Goal: Use online tool/utility: Utilize a website feature to perform a specific function

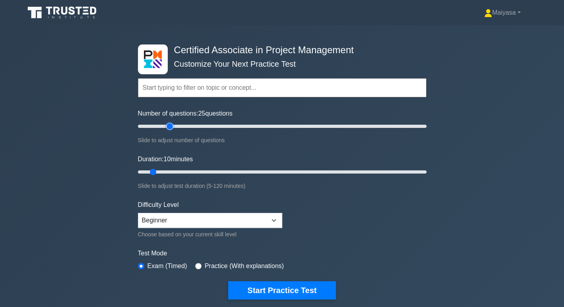
click at [168, 126] on input "Number of questions: 25 questions" at bounding box center [282, 127] width 289 height 10
click at [177, 126] on input "Number of questions: 30 questions" at bounding box center [282, 127] width 289 height 10
click at [187, 128] on input "Number of questions: 30 questions" at bounding box center [282, 127] width 289 height 10
click at [198, 124] on input "Number of questions: 35 questions" at bounding box center [282, 127] width 289 height 10
click at [210, 124] on input "Number of questions: 45 questions" at bounding box center [282, 127] width 289 height 10
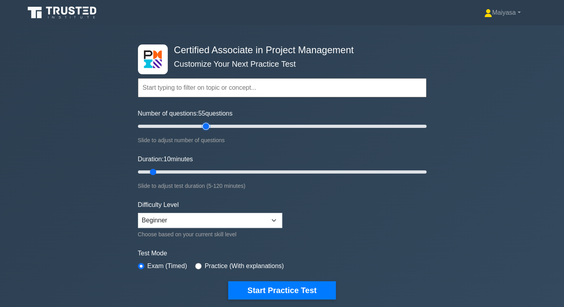
type input "50"
click at [207, 125] on input "Number of questions: 55 questions" at bounding box center [282, 127] width 289 height 10
click at [192, 170] on input "Duration: 10 minutes" at bounding box center [282, 172] width 289 height 10
click at [205, 167] on input "Duration: 30 minutes" at bounding box center [282, 172] width 289 height 10
click at [219, 168] on input "Duration: 35 minutes" at bounding box center [282, 172] width 289 height 10
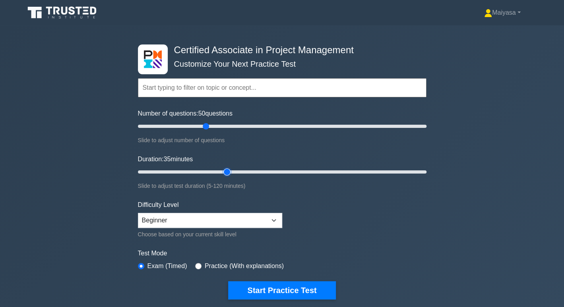
click at [224, 171] on input "Duration: 35 minutes" at bounding box center [282, 172] width 289 height 10
click at [234, 171] on input "Duration: 45 minutes" at bounding box center [282, 172] width 289 height 10
click at [244, 171] on input "Duration: 45 minutes" at bounding box center [282, 172] width 289 height 10
type input "50"
click at [254, 170] on input "Duration: 45 minutes" at bounding box center [282, 172] width 289 height 10
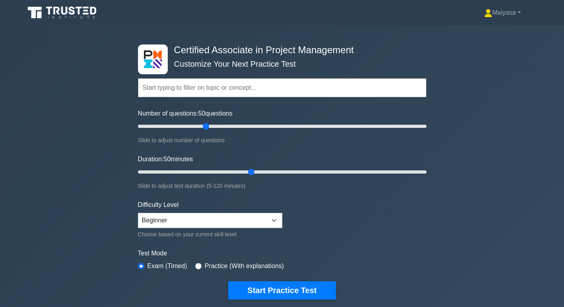
click at [402, 269] on div "Test Mode Exam (Timed) Practice (With explanations)" at bounding box center [282, 260] width 289 height 23
click at [331, 220] on form "Topics Project Scope Management Project Time Management Project Cost Management…" at bounding box center [282, 177] width 289 height 246
click at [252, 219] on select "Beginner Intermediate Expert" at bounding box center [210, 220] width 144 height 15
click at [368, 227] on form "Topics Project Scope Management Project Time Management Project Cost Management…" at bounding box center [282, 177] width 289 height 246
click at [267, 216] on select "Beginner Intermediate Expert" at bounding box center [210, 220] width 144 height 15
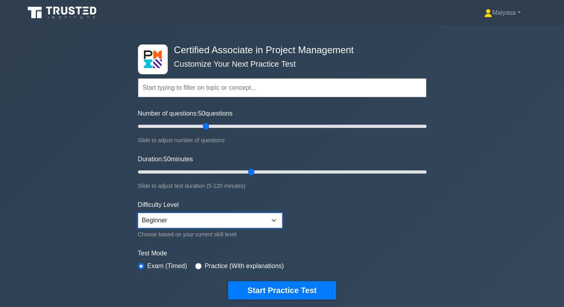
click at [138, 213] on select "Beginner Intermediate Expert" at bounding box center [210, 220] width 144 height 15
